Goal: Transaction & Acquisition: Book appointment/travel/reservation

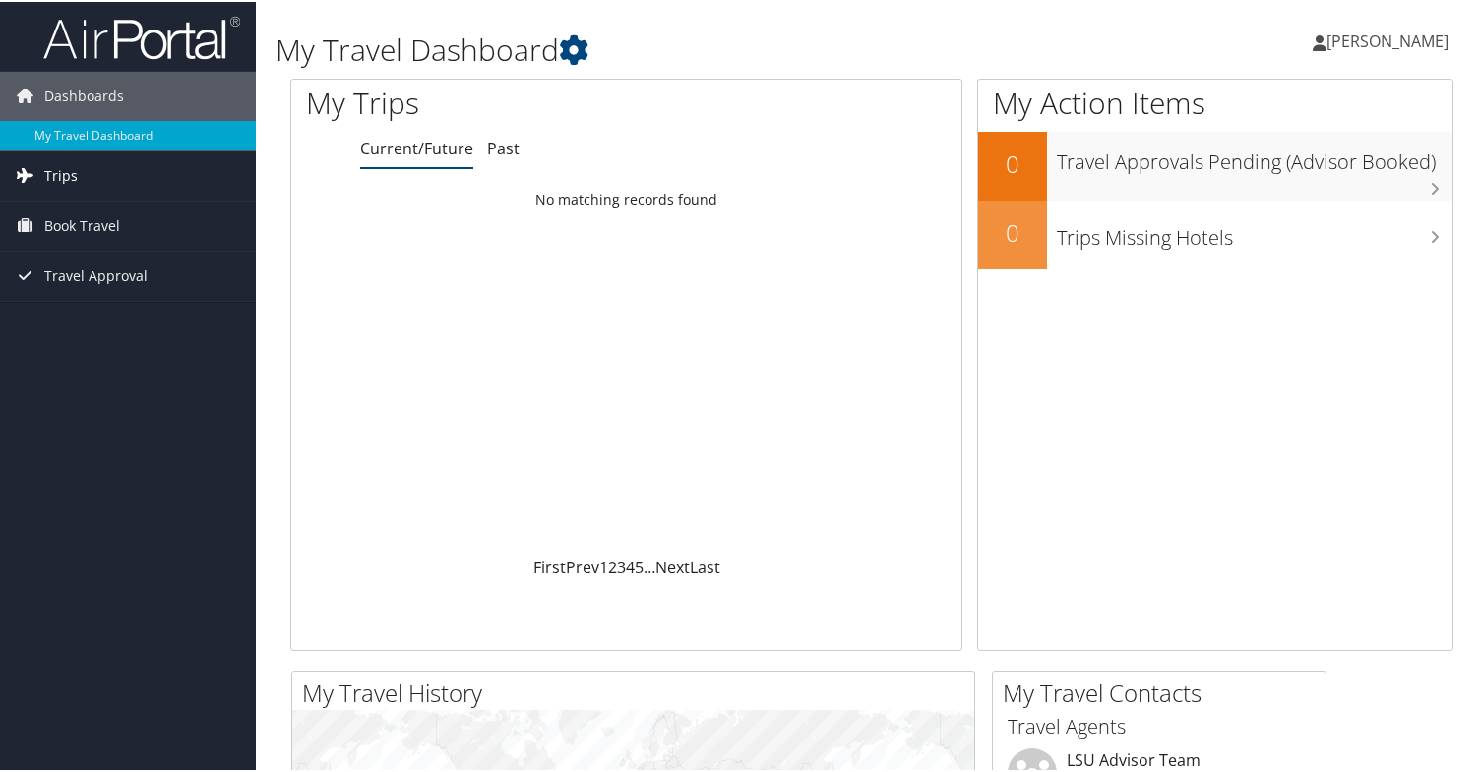
click at [94, 169] on link "Trips" at bounding box center [128, 174] width 256 height 49
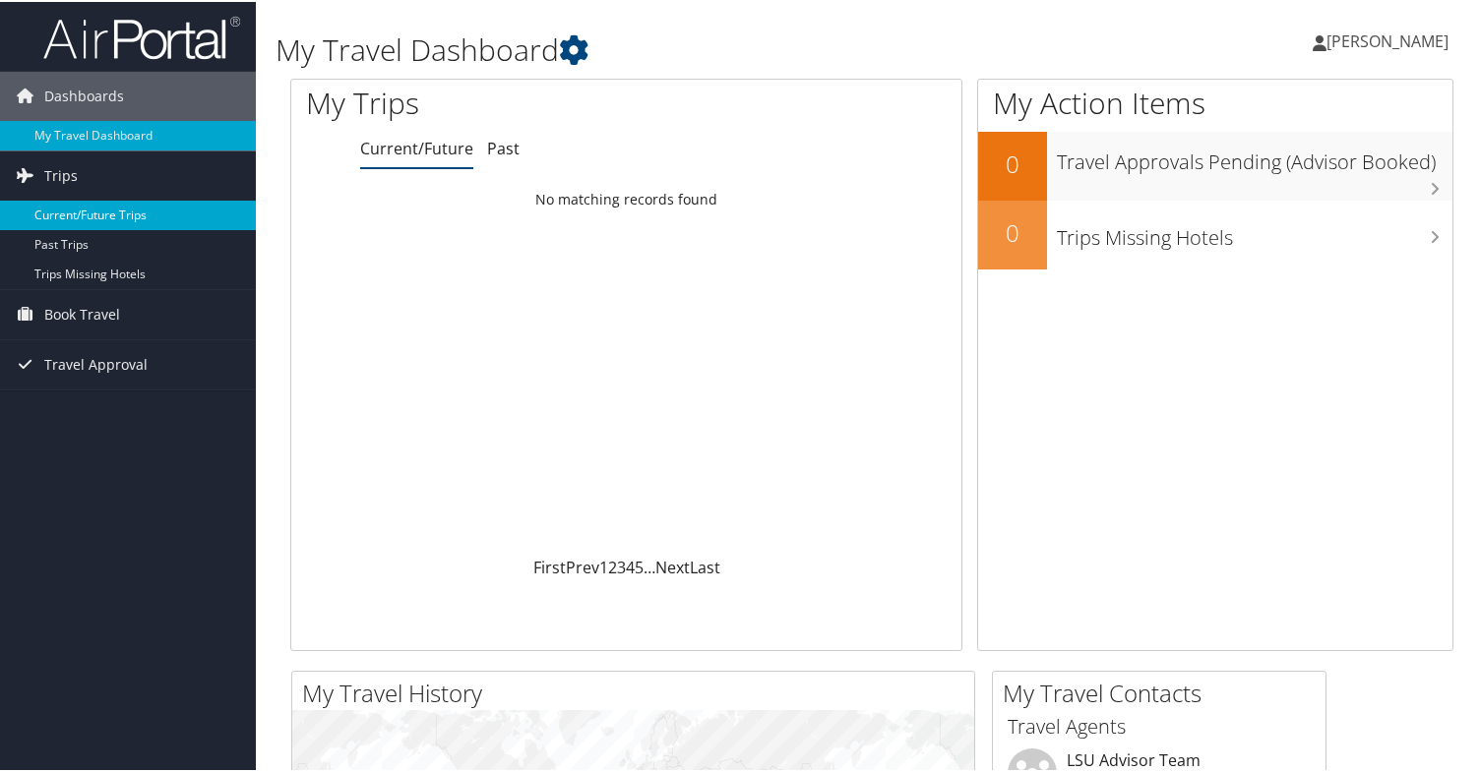
click at [126, 218] on link "Current/Future Trips" at bounding box center [128, 214] width 256 height 30
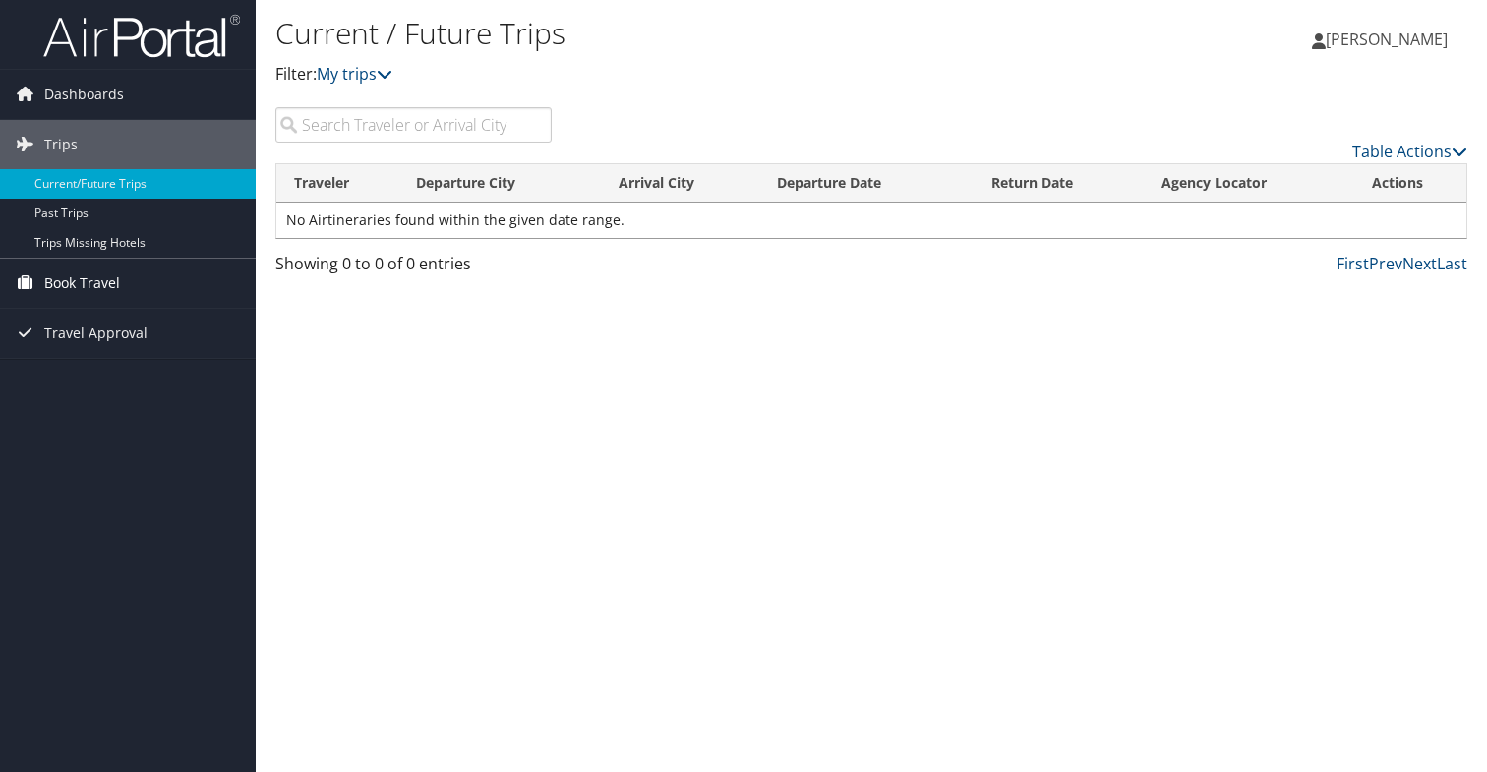
click at [117, 285] on span "Book Travel" at bounding box center [82, 283] width 76 height 49
click at [87, 285] on span "Book Travel" at bounding box center [82, 283] width 76 height 49
click at [88, 285] on span "Book Travel" at bounding box center [82, 283] width 76 height 49
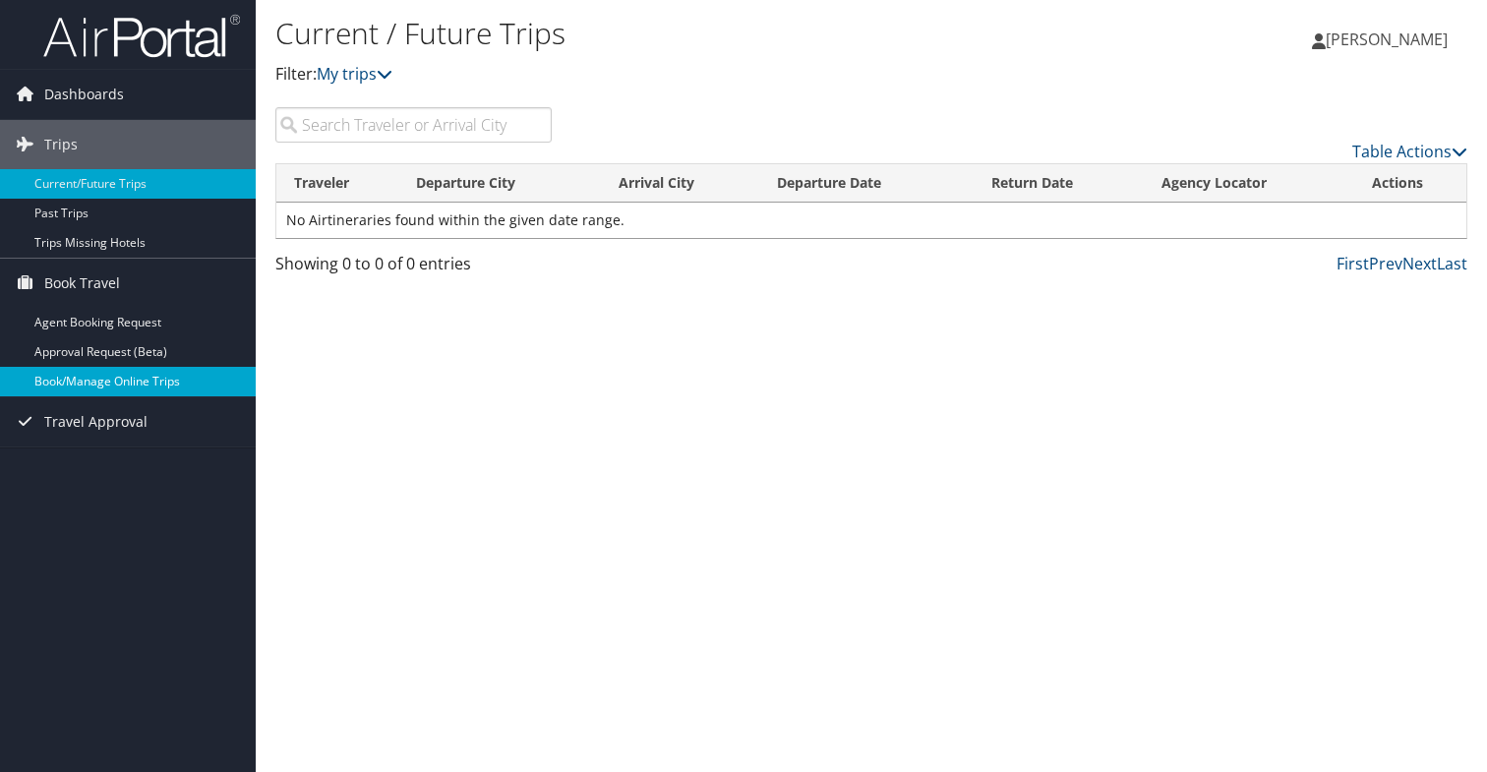
click at [123, 387] on link "Book/Manage Online Trips" at bounding box center [128, 382] width 256 height 30
